Goal: Task Accomplishment & Management: Manage account settings

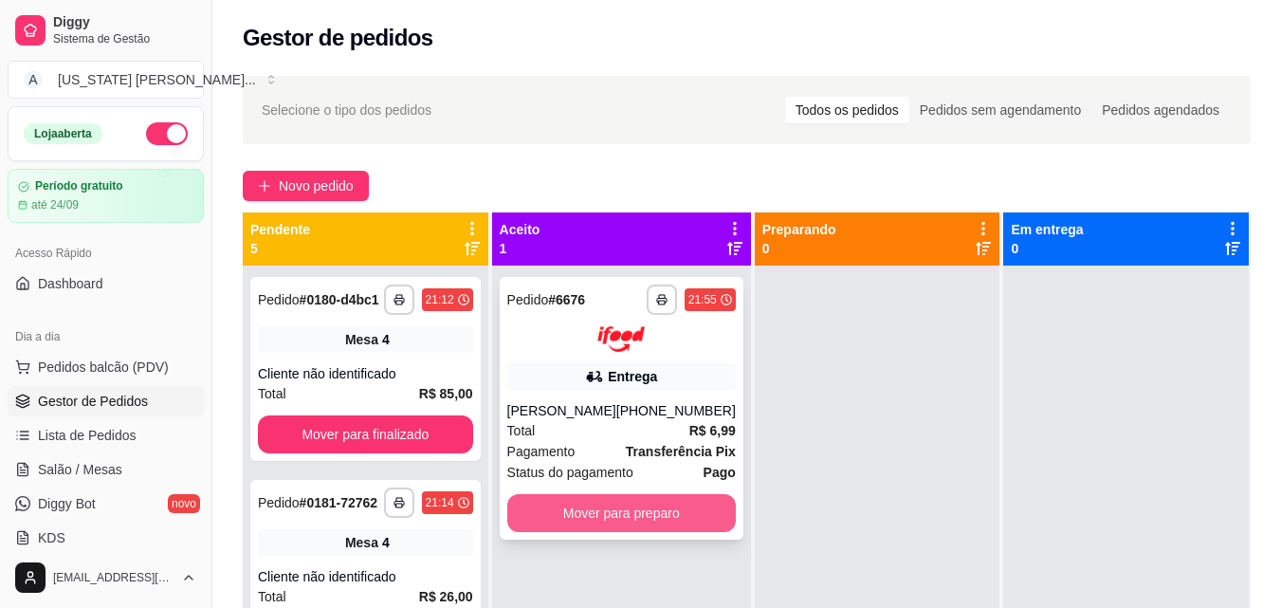
scroll to position [289, 0]
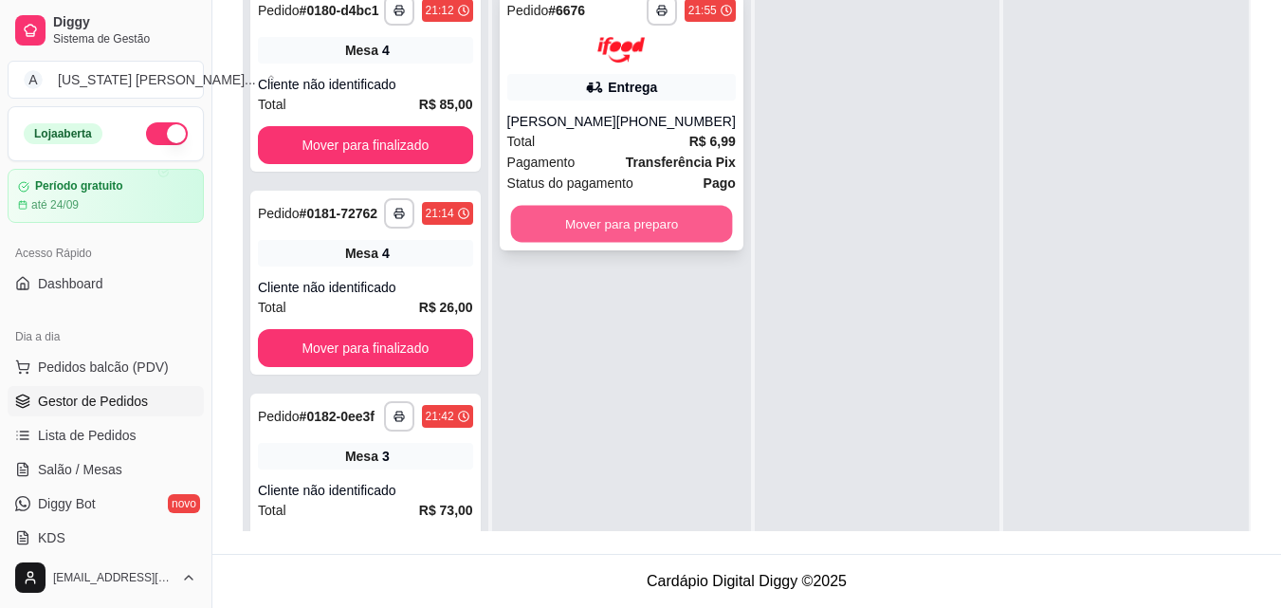
click at [669, 227] on button "Mover para preparo" at bounding box center [621, 223] width 222 height 37
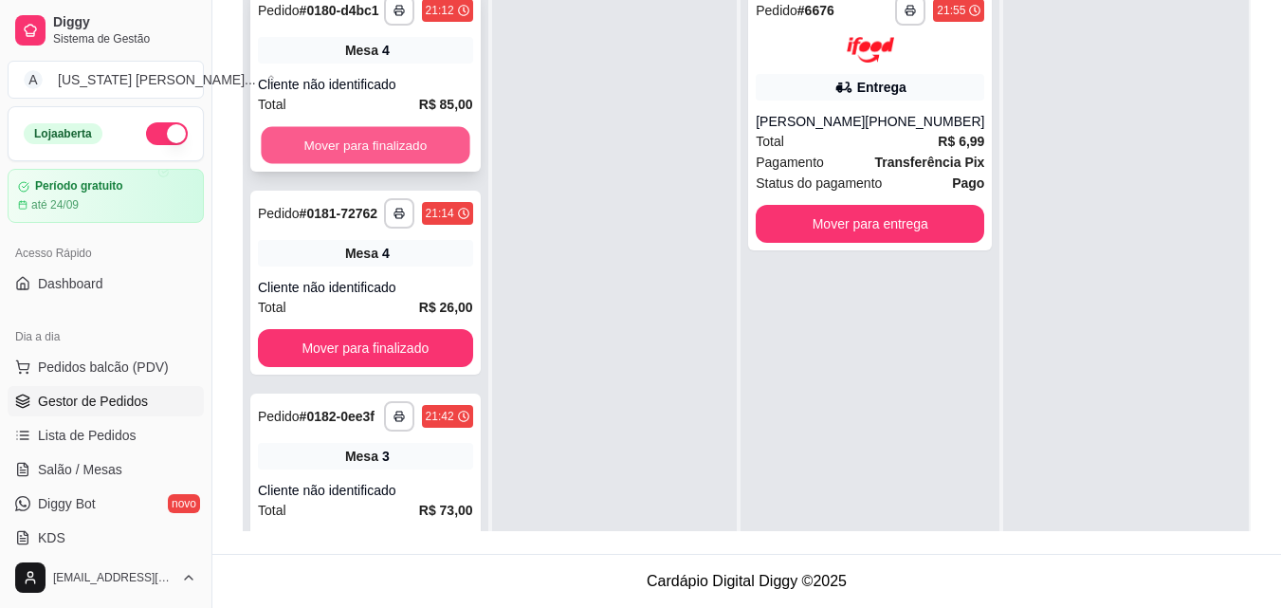
click at [443, 162] on button "Mover para finalizado" at bounding box center [365, 145] width 209 height 37
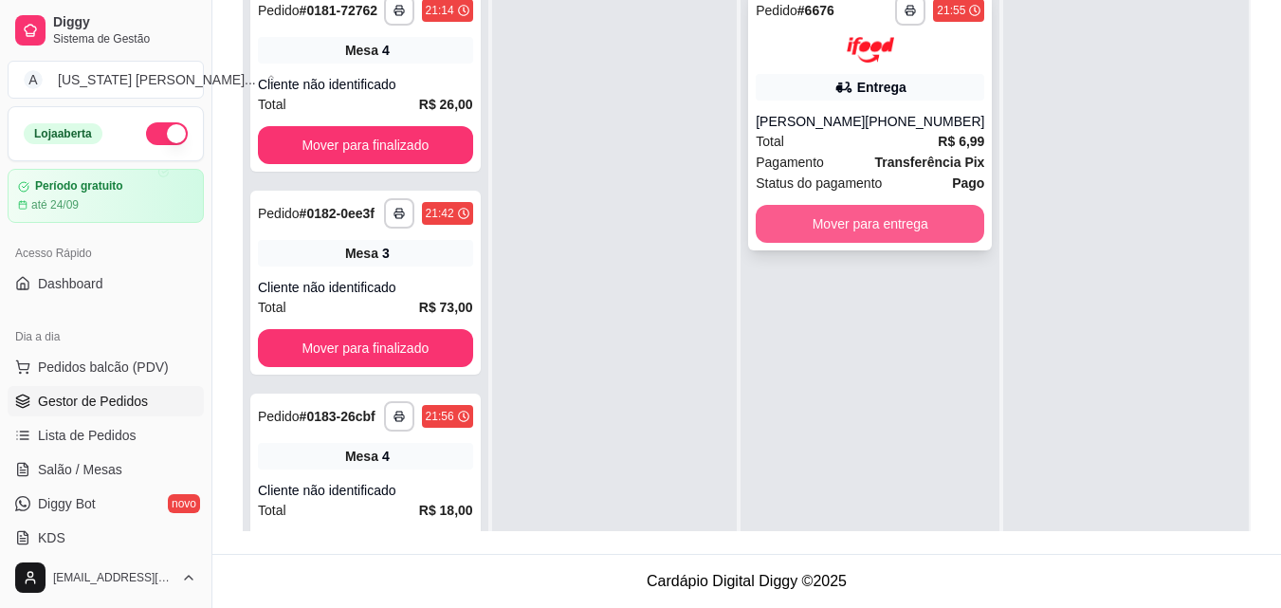
click at [807, 229] on button "Mover para entrega" at bounding box center [870, 224] width 229 height 38
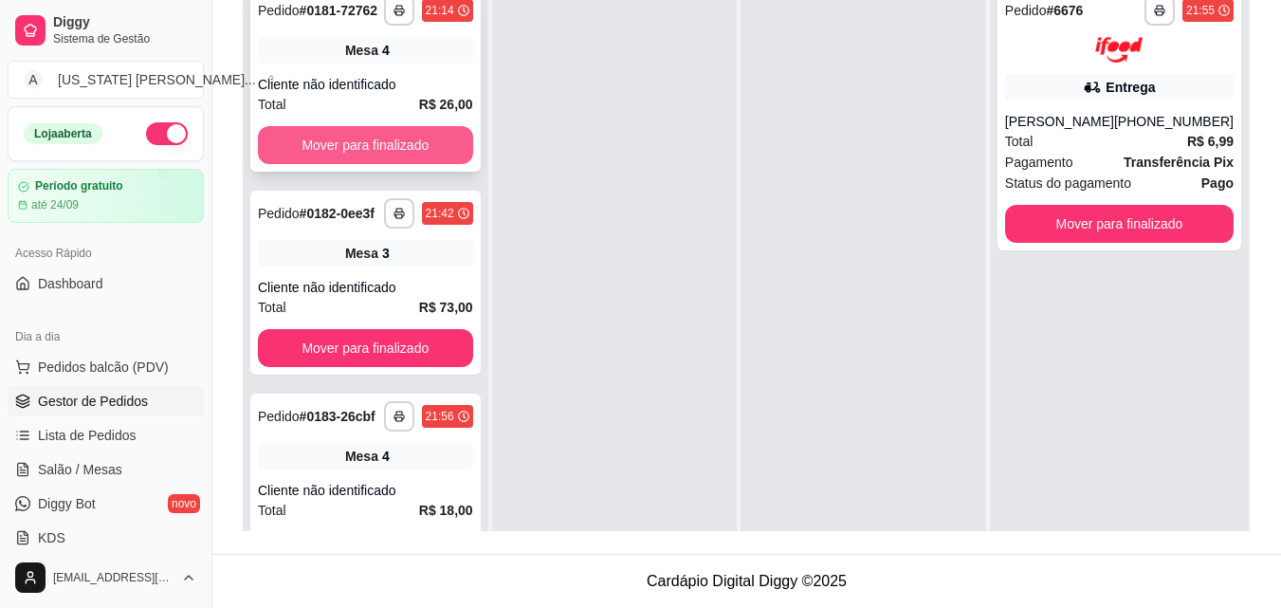
click at [311, 164] on button "Mover para finalizado" at bounding box center [365, 145] width 215 height 38
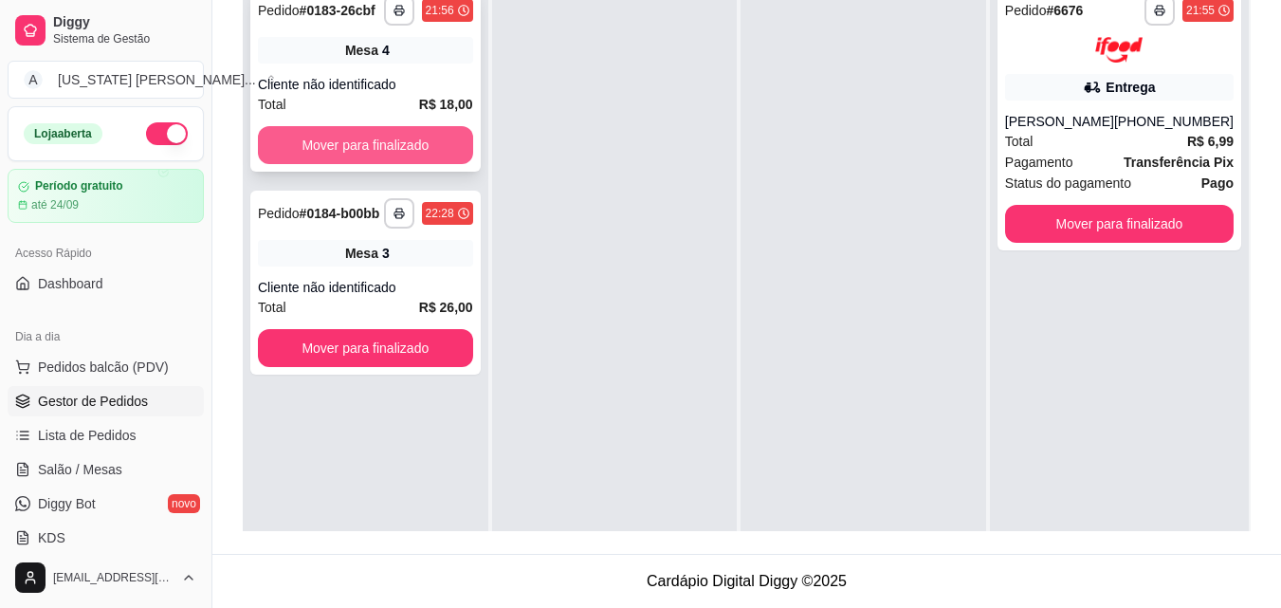
drag, startPoint x: 319, startPoint y: 169, endPoint x: 328, endPoint y: 138, distance: 32.7
click at [328, 138] on div "**********" at bounding box center [365, 80] width 230 height 184
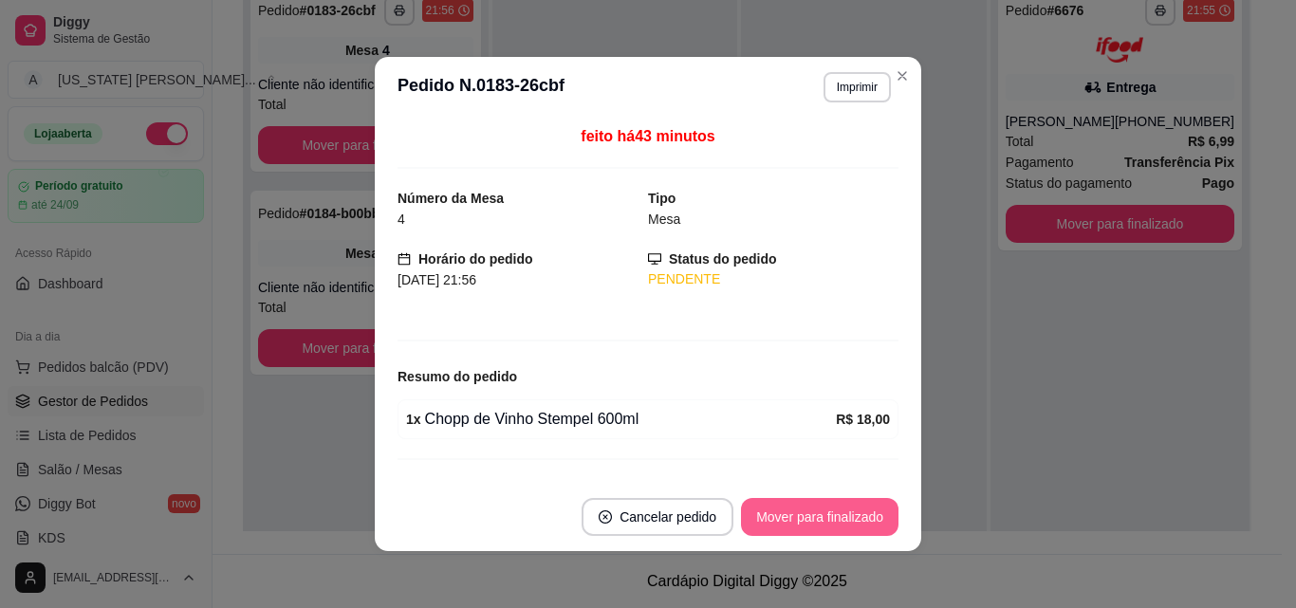
click at [797, 504] on button "Mover para finalizado" at bounding box center [819, 517] width 157 height 38
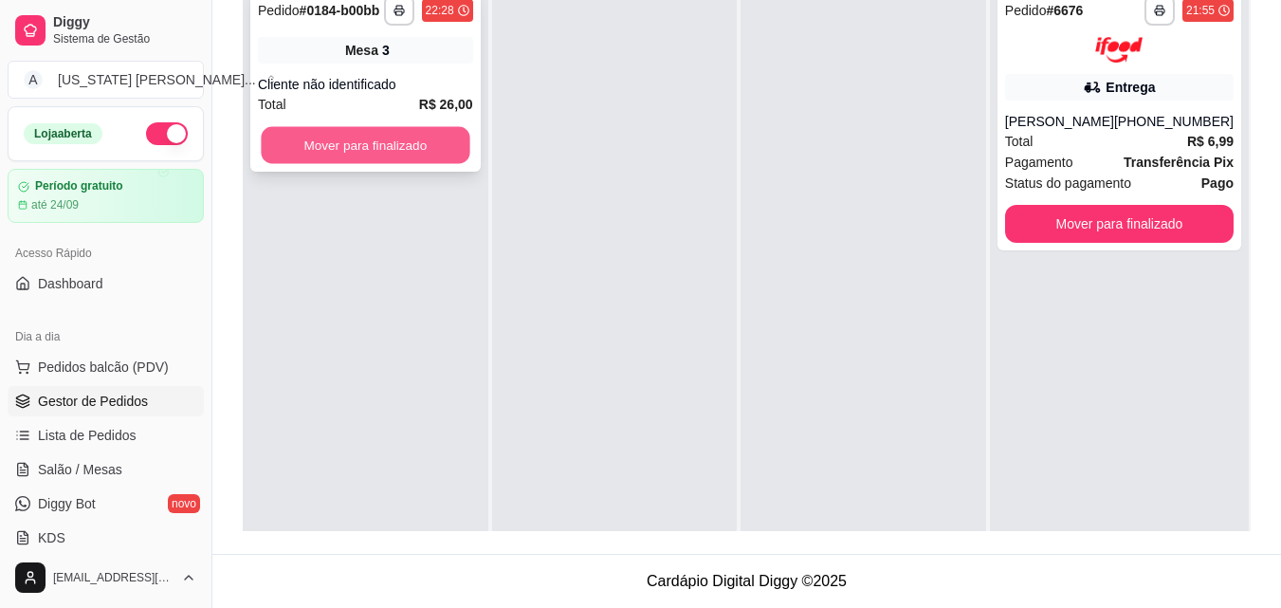
click at [445, 135] on button "Mover para finalizado" at bounding box center [365, 145] width 209 height 37
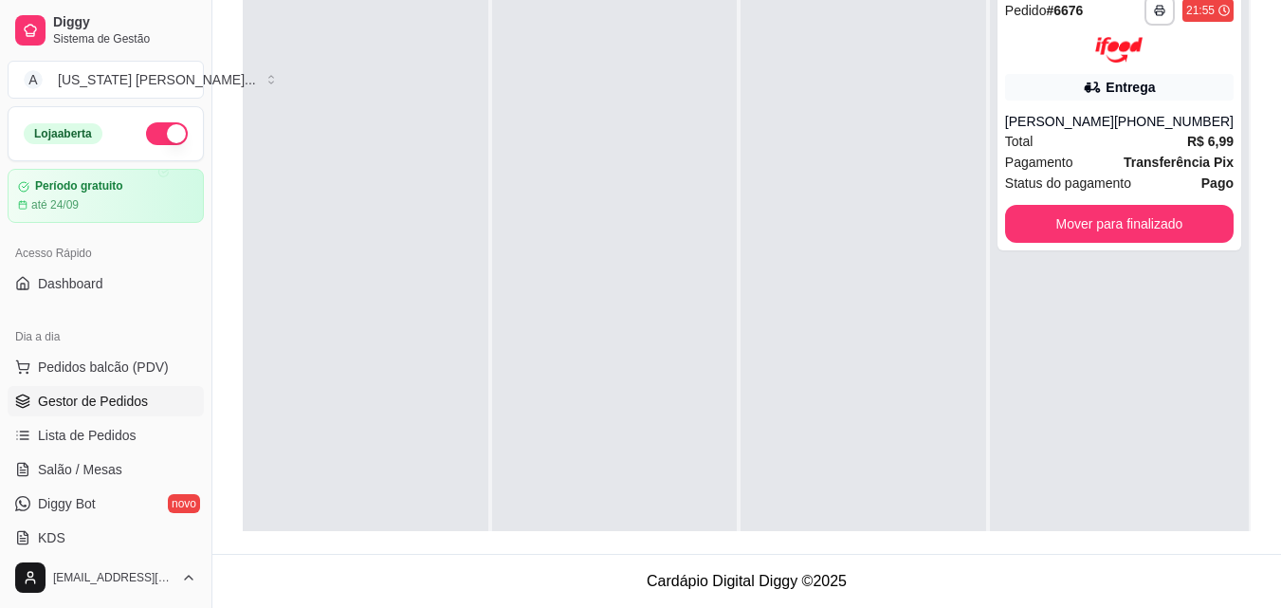
click at [161, 128] on button "button" at bounding box center [167, 133] width 42 height 23
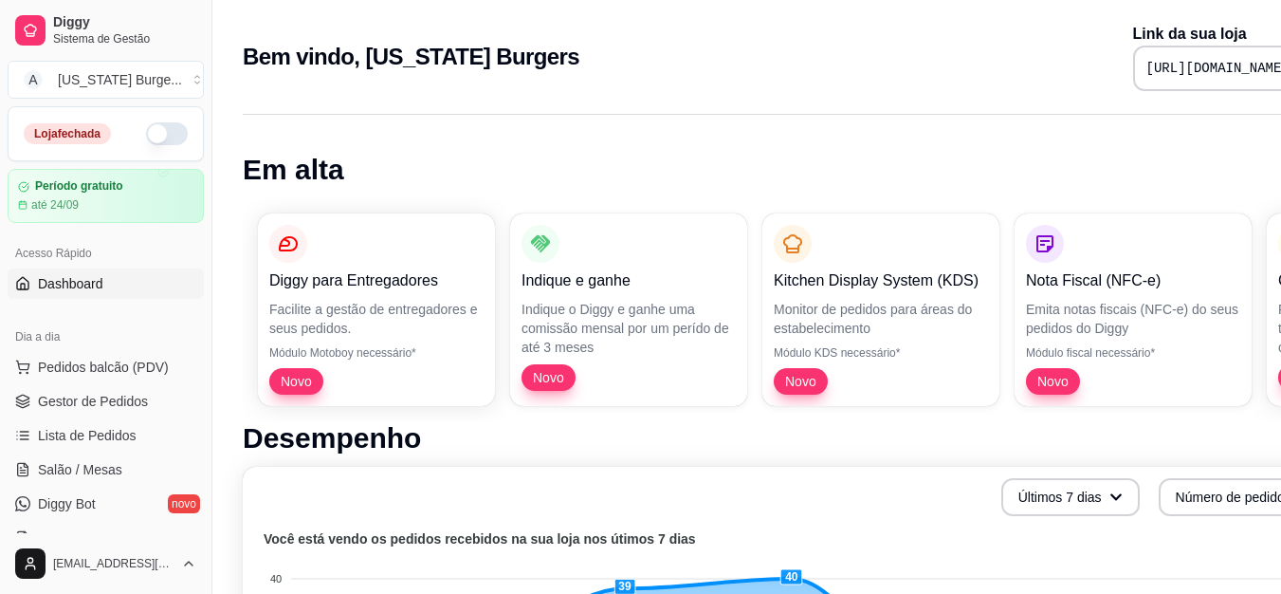
click at [146, 137] on button "button" at bounding box center [167, 133] width 42 height 23
click at [84, 399] on span "Gestor de Pedidos" at bounding box center [93, 401] width 110 height 19
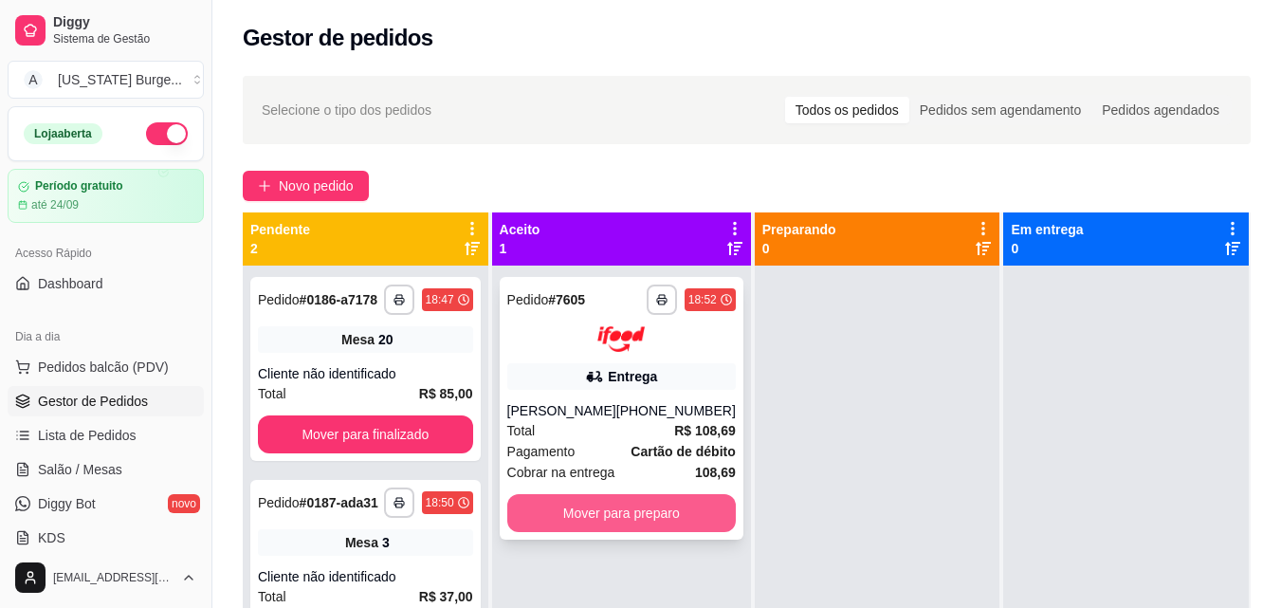
click at [567, 510] on button "Mover para preparo" at bounding box center [621, 513] width 229 height 38
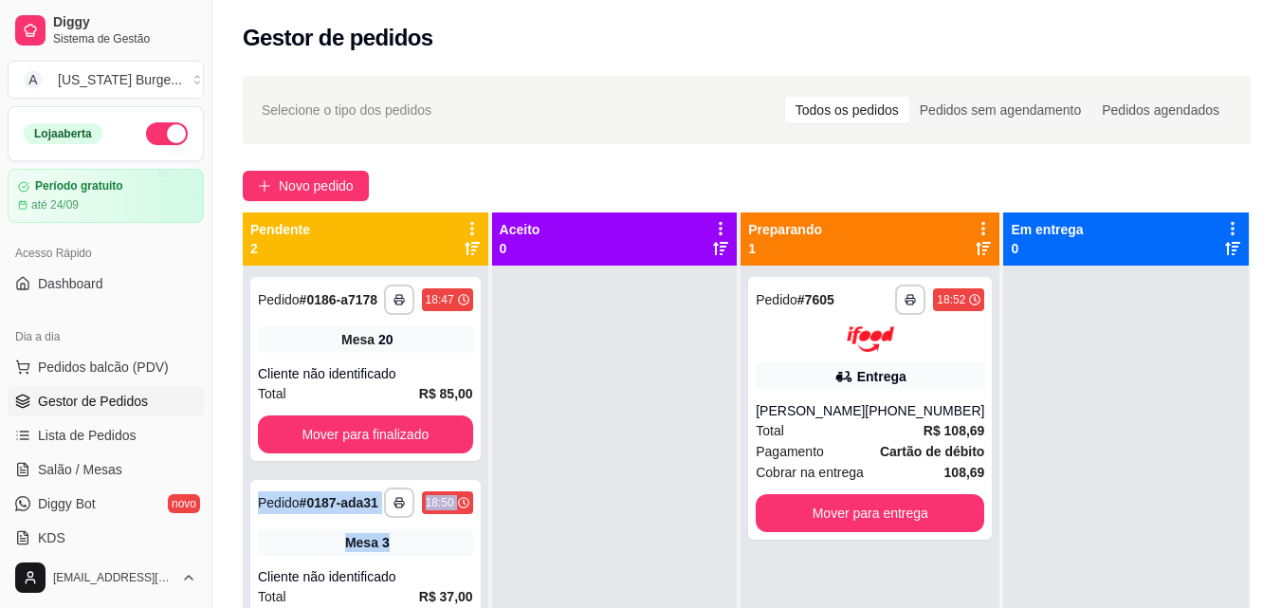
drag, startPoint x: 482, startPoint y: 439, endPoint x: 482, endPoint y: 532, distance: 93.0
click at [482, 532] on div "**********" at bounding box center [366, 570] width 246 height 608
click at [786, 441] on span "Pagamento" at bounding box center [790, 451] width 68 height 21
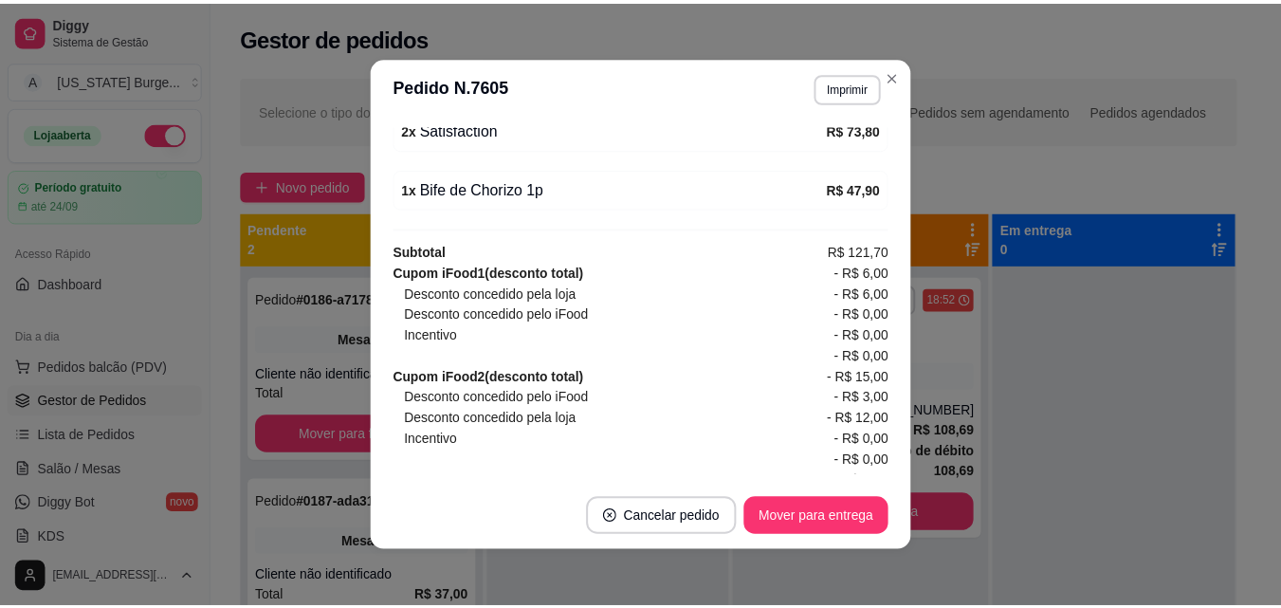
scroll to position [789, 0]
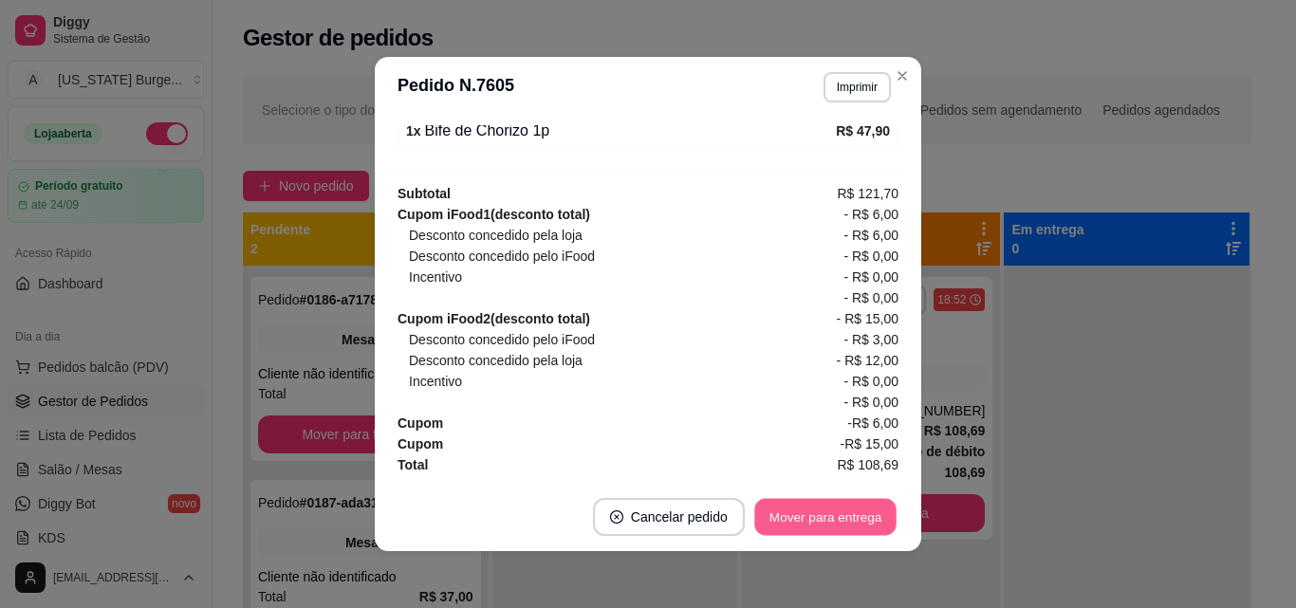
click at [833, 527] on button "Mover para entrega" at bounding box center [825, 517] width 142 height 37
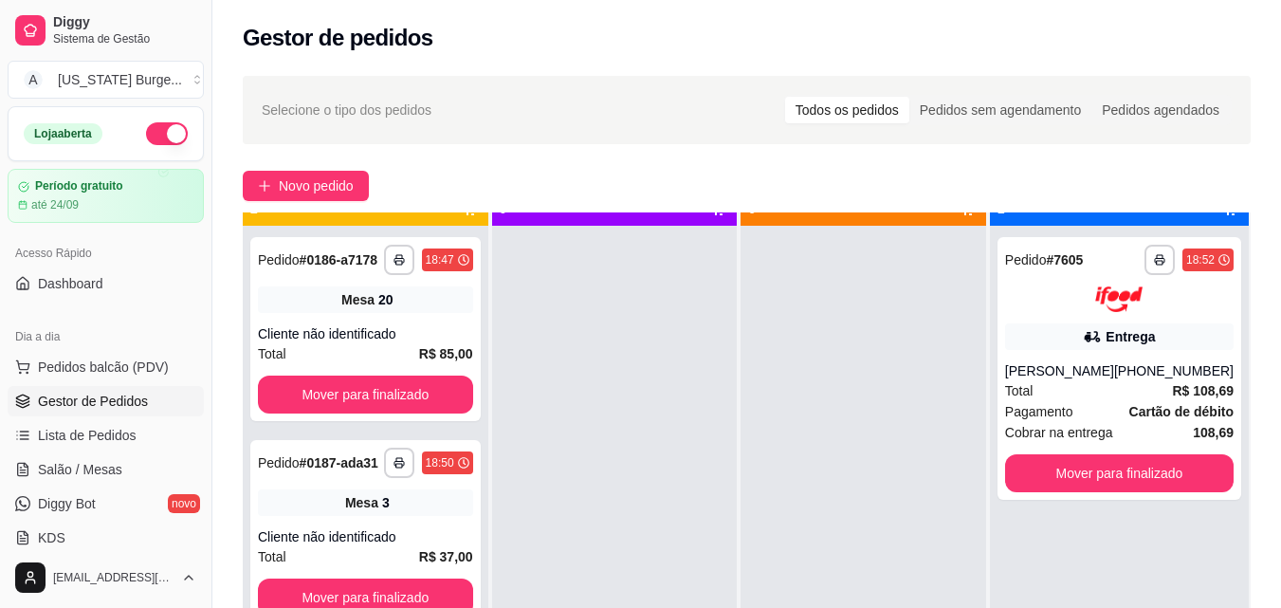
scroll to position [0, 0]
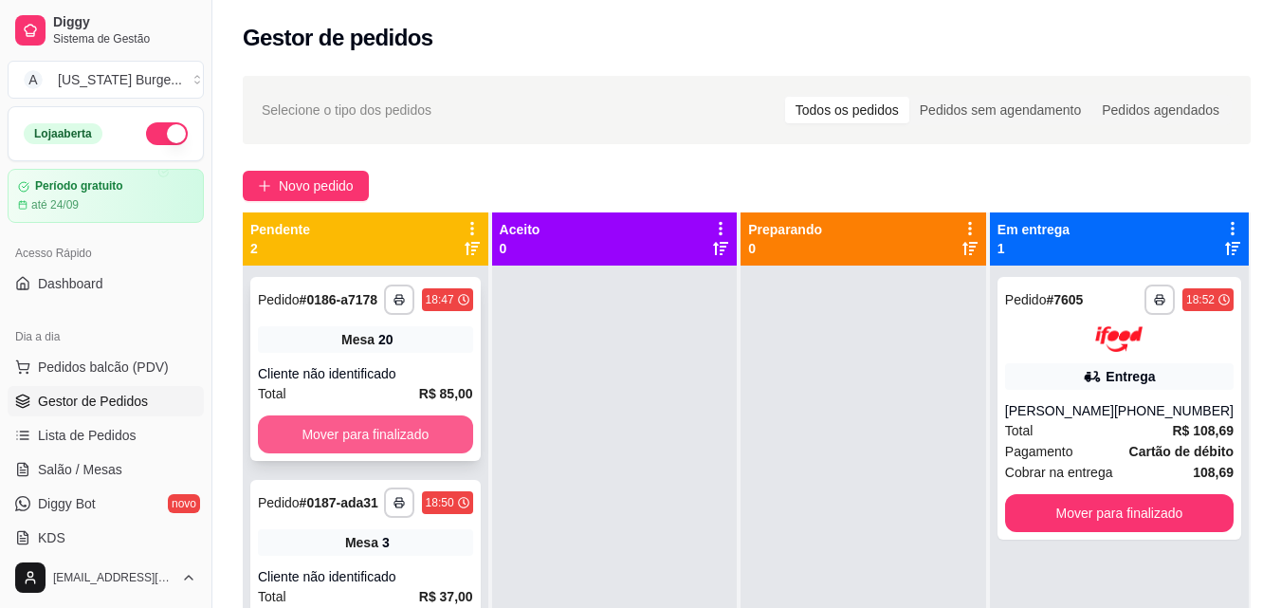
click at [413, 447] on button "Mover para finalizado" at bounding box center [365, 434] width 215 height 38
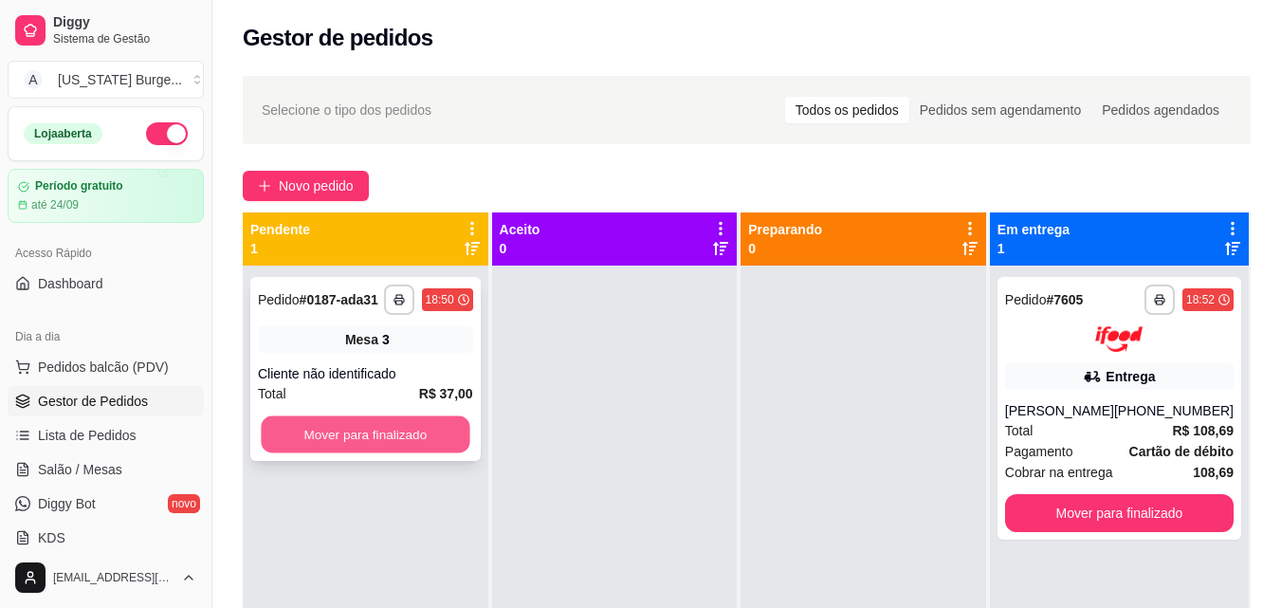
click at [387, 434] on button "Mover para finalizado" at bounding box center [365, 434] width 209 height 37
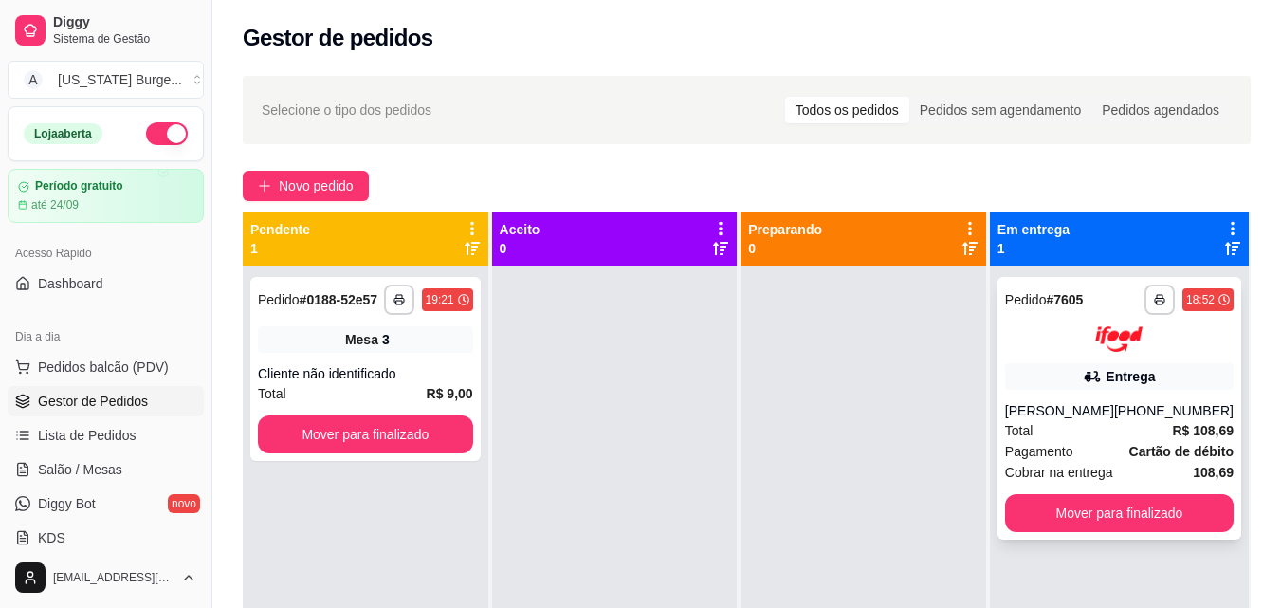
click at [1069, 361] on div "**********" at bounding box center [1120, 408] width 244 height 263
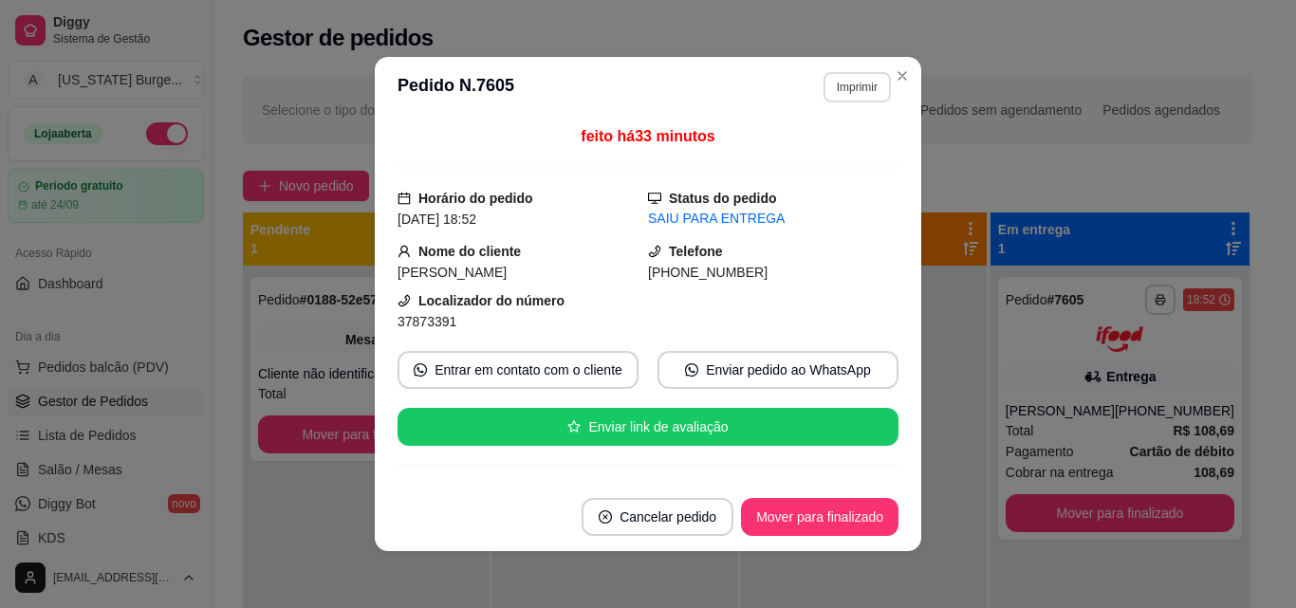
click at [856, 87] on button "Imprimir" at bounding box center [856, 87] width 67 height 30
click at [832, 151] on button "Epson" at bounding box center [816, 153] width 138 height 30
